Goal: Information Seeking & Learning: Find specific fact

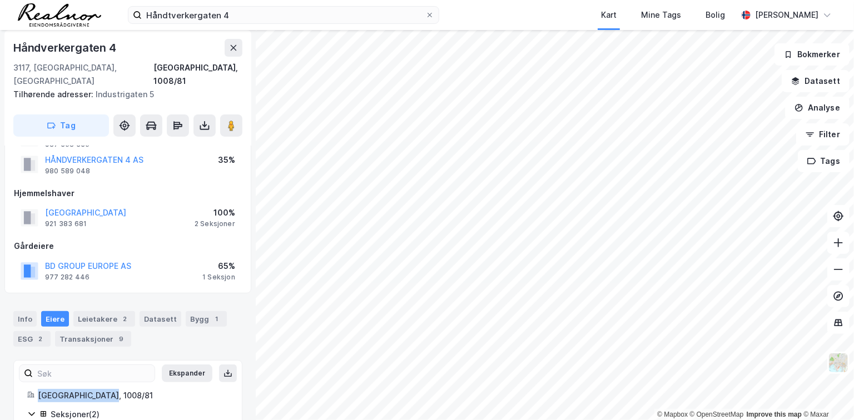
scroll to position [108, 0]
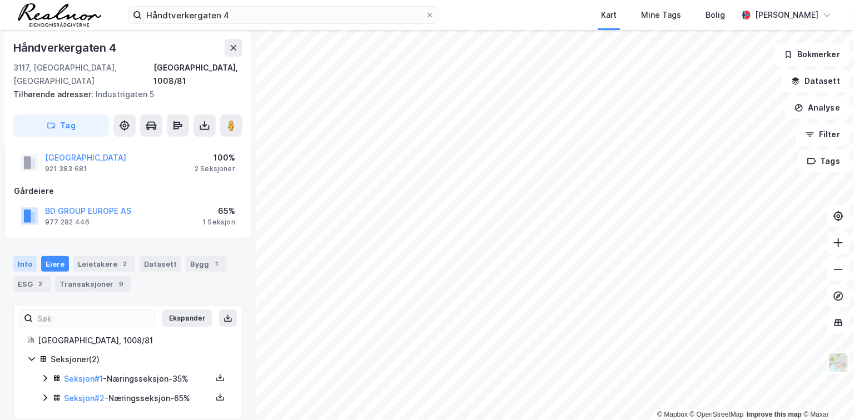
click at [22, 256] on div "Info" at bounding box center [24, 264] width 23 height 16
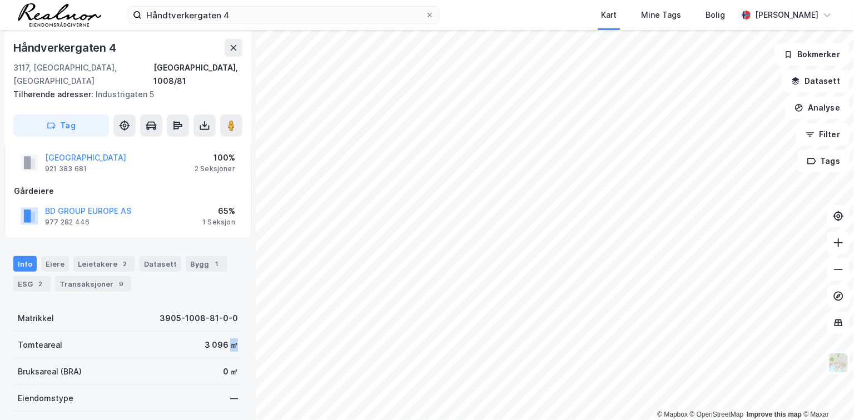
drag, startPoint x: 234, startPoint y: 332, endPoint x: 221, endPoint y: 336, distance: 14.1
click at [221, 333] on div "Tomteareal 3 096 ㎡" at bounding box center [127, 345] width 229 height 27
copy div "㎡"
